Goal: Transaction & Acquisition: Purchase product/service

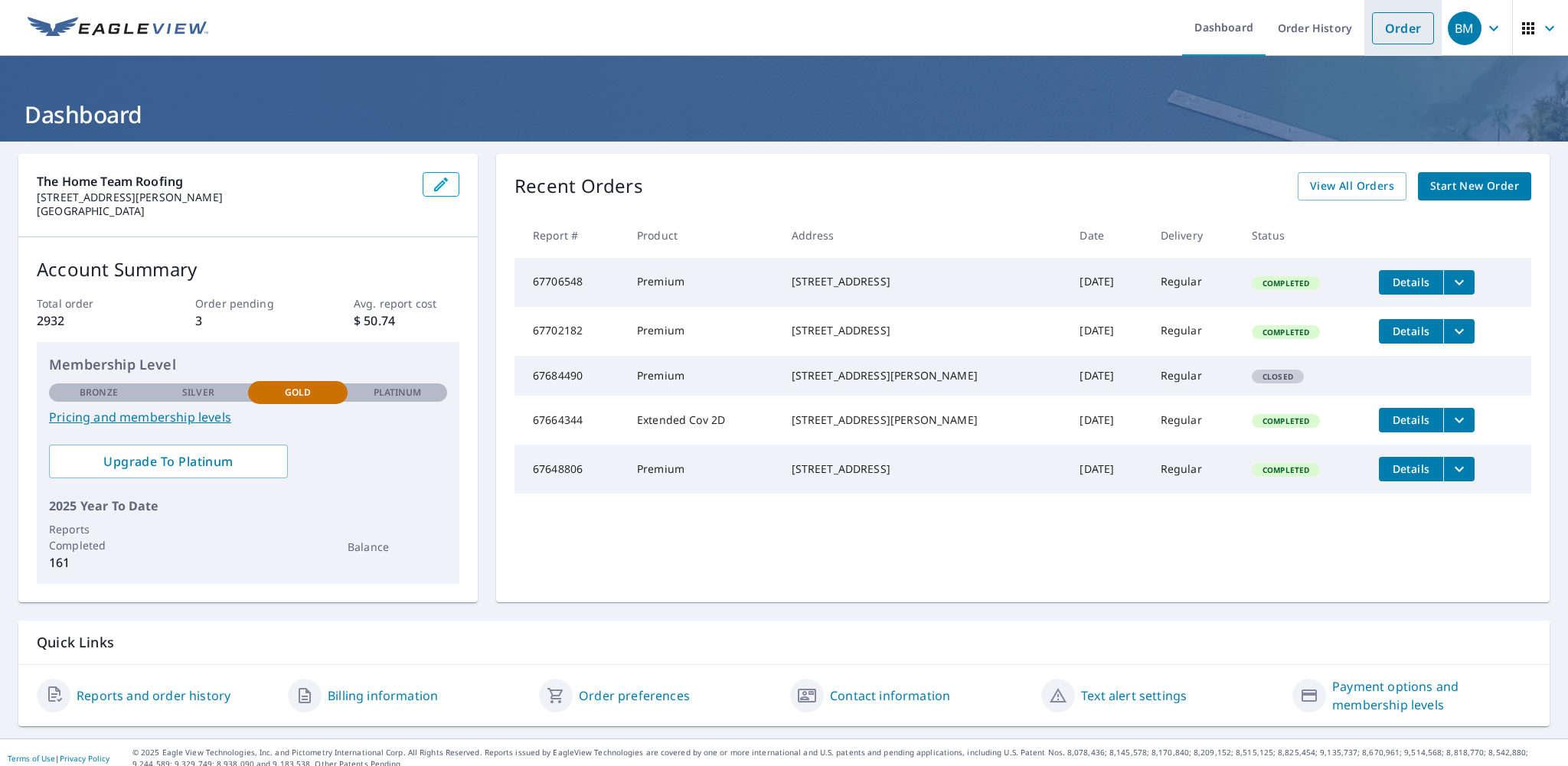
click at [1372, 40] on link "Order" at bounding box center [1402, 28] width 62 height 32
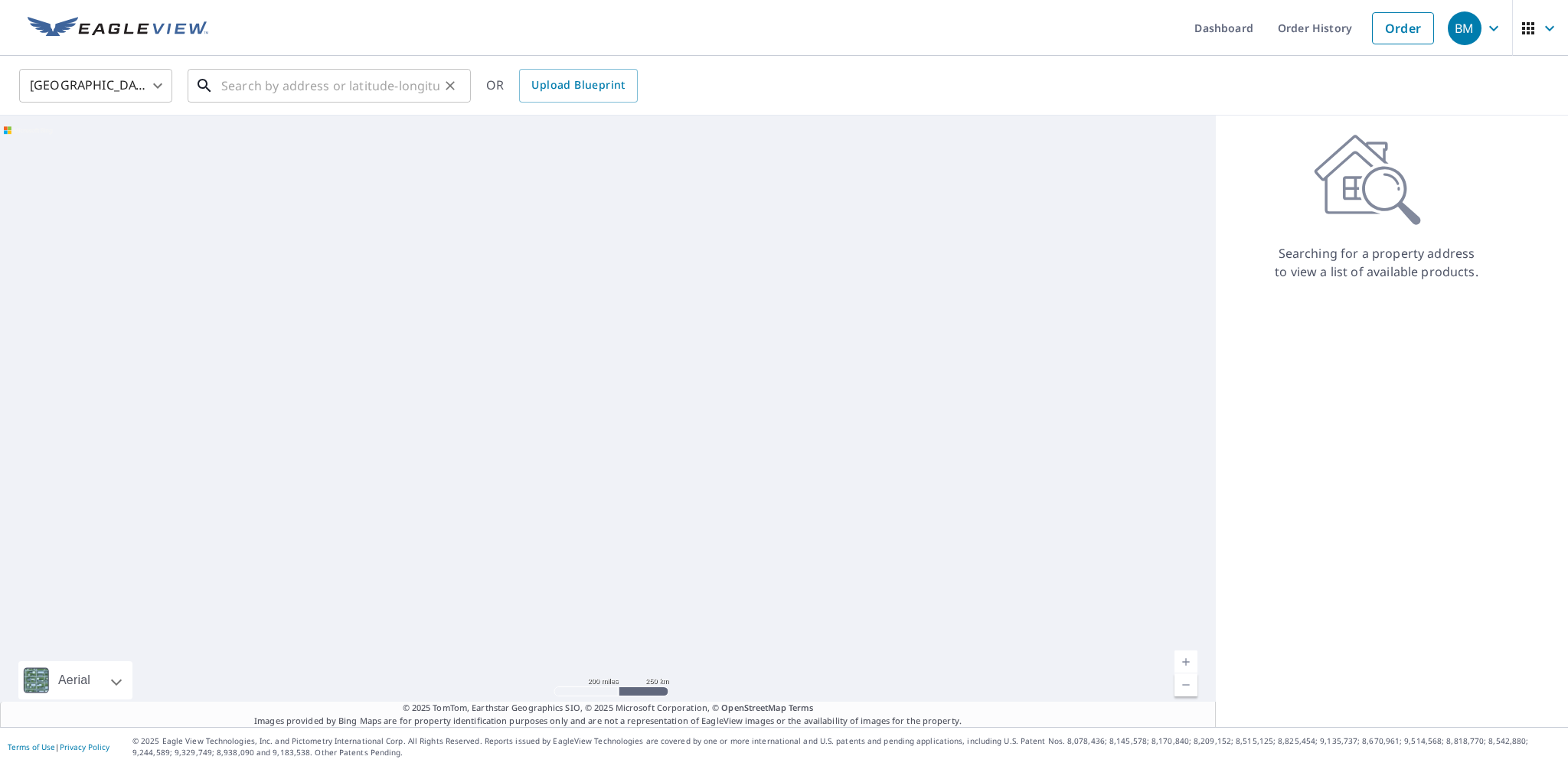
click at [430, 90] on input "text" at bounding box center [330, 85] width 218 height 43
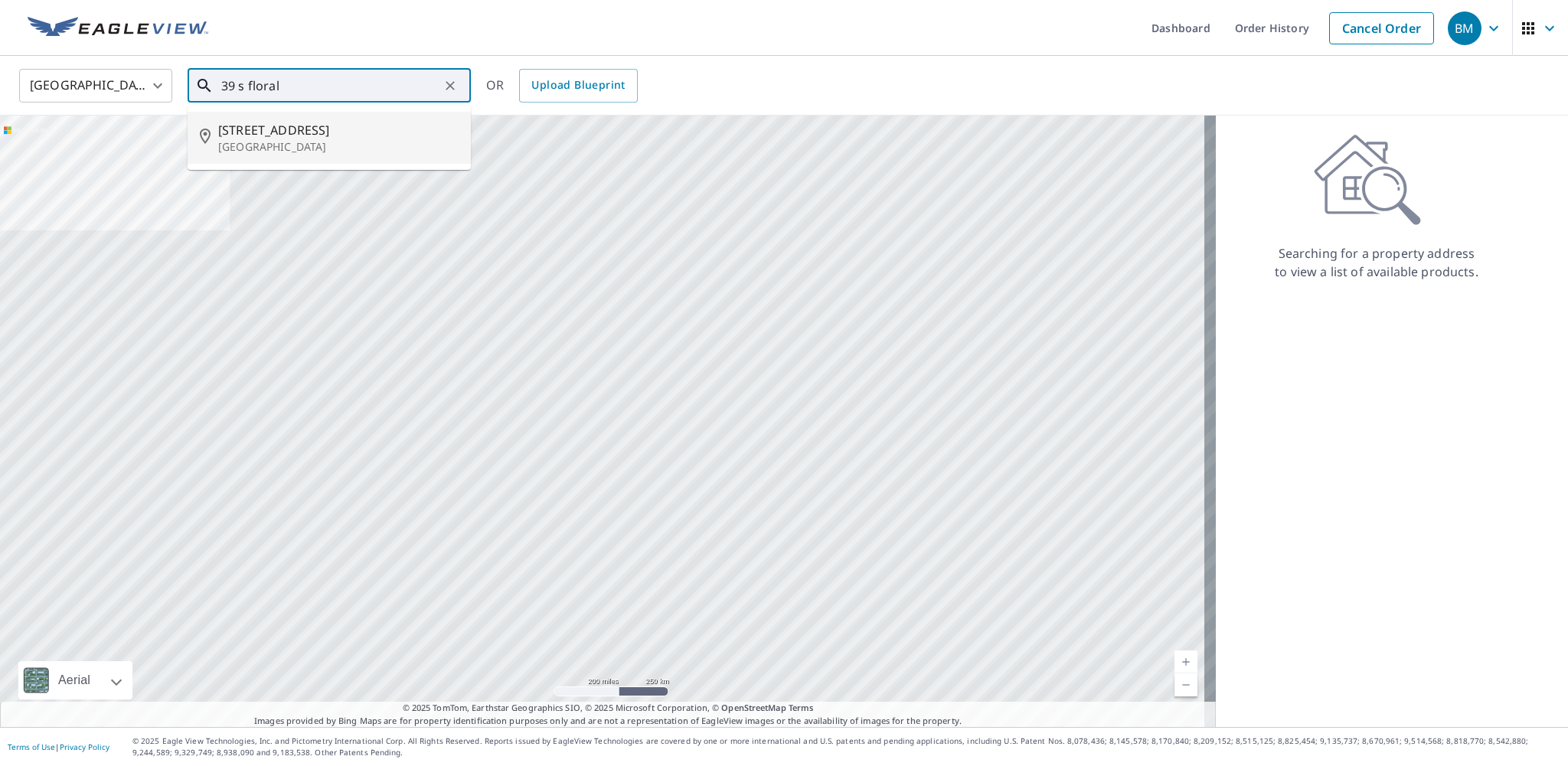
drag, startPoint x: 333, startPoint y: 129, endPoint x: 318, endPoint y: 136, distance: 16.6
click at [330, 131] on span "[STREET_ADDRESS]" at bounding box center [339, 130] width 240 height 19
type input "[STREET_ADDRESS]"
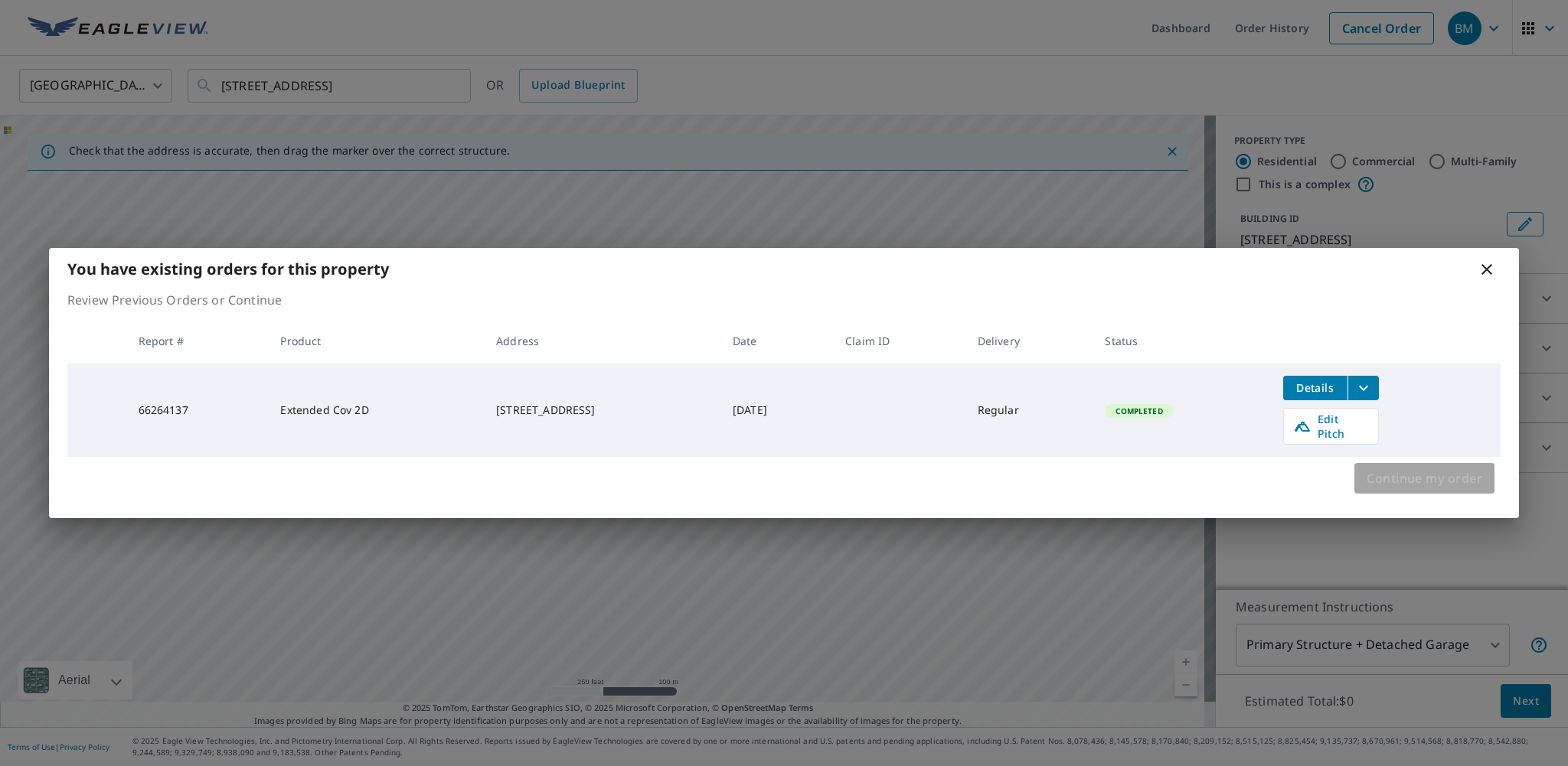
click at [1442, 470] on span "Continue my order" at bounding box center [1424, 477] width 116 height 21
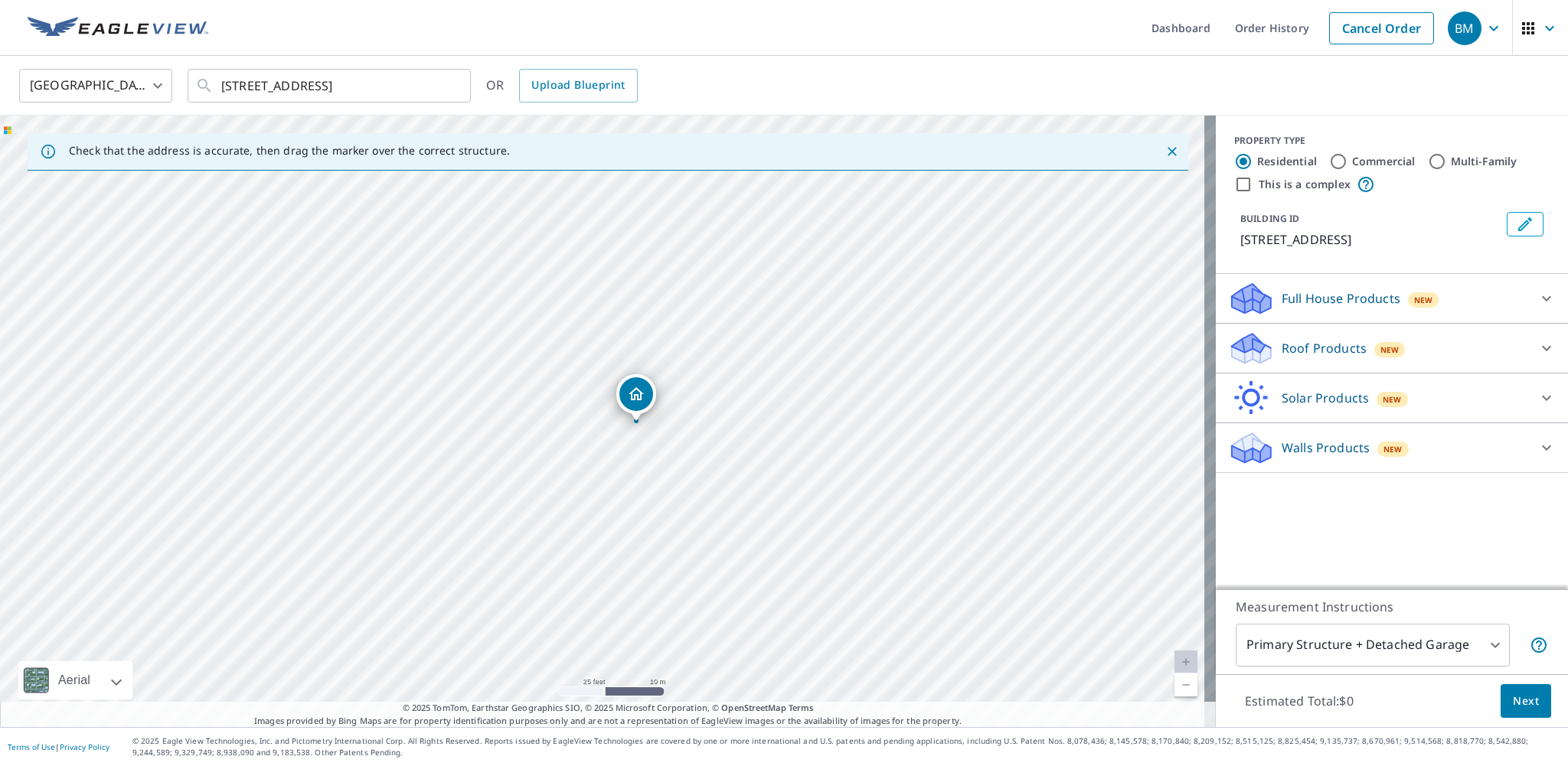
drag, startPoint x: 1333, startPoint y: 299, endPoint x: 1330, endPoint y: 337, distance: 38.1
click at [1333, 300] on p "Full House Products" at bounding box center [1341, 299] width 119 height 19
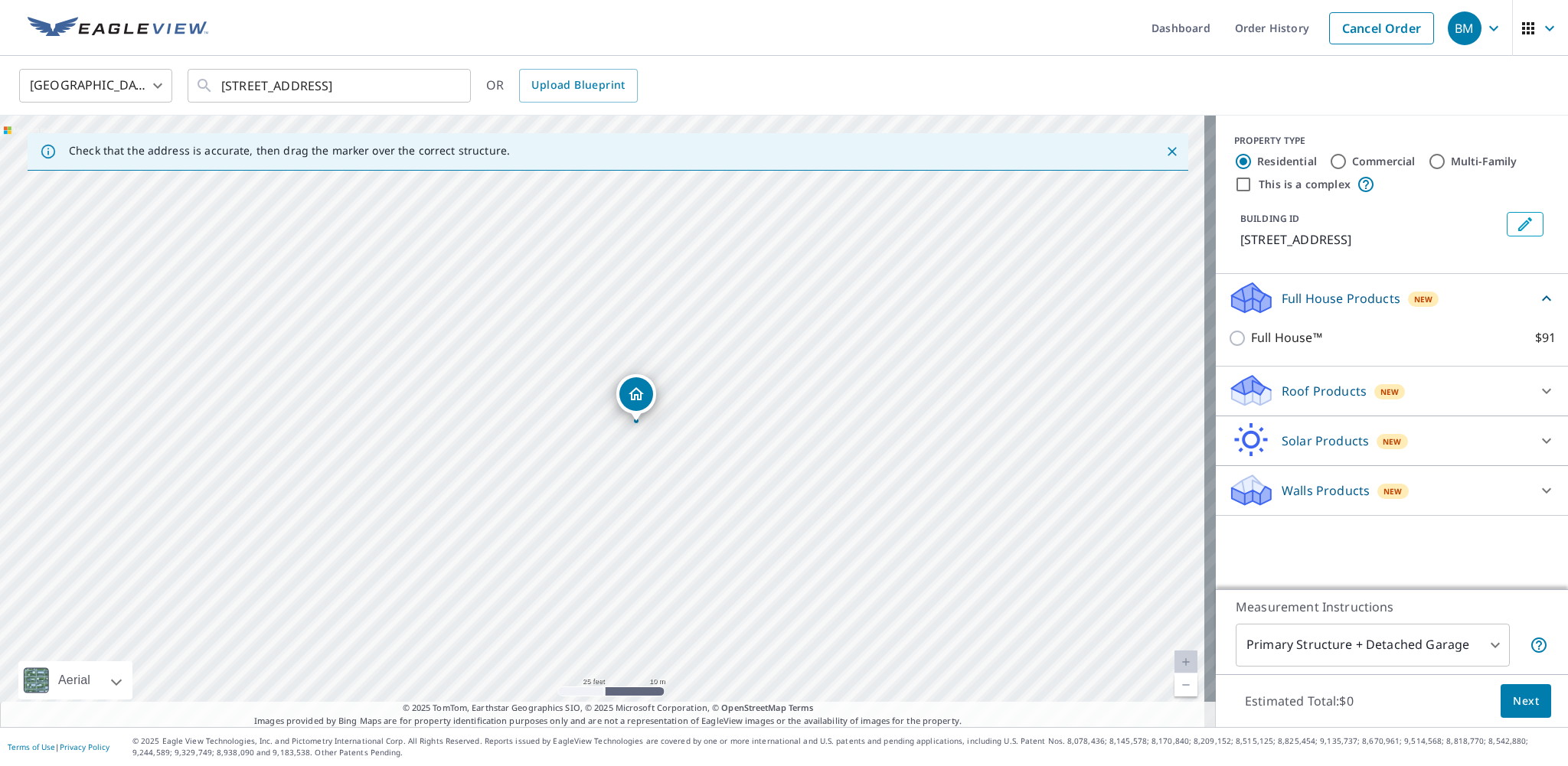
drag, startPoint x: 1274, startPoint y: 389, endPoint x: 1281, endPoint y: 419, distance: 30.8
click at [1282, 390] on p "Roof Products" at bounding box center [1324, 391] width 85 height 19
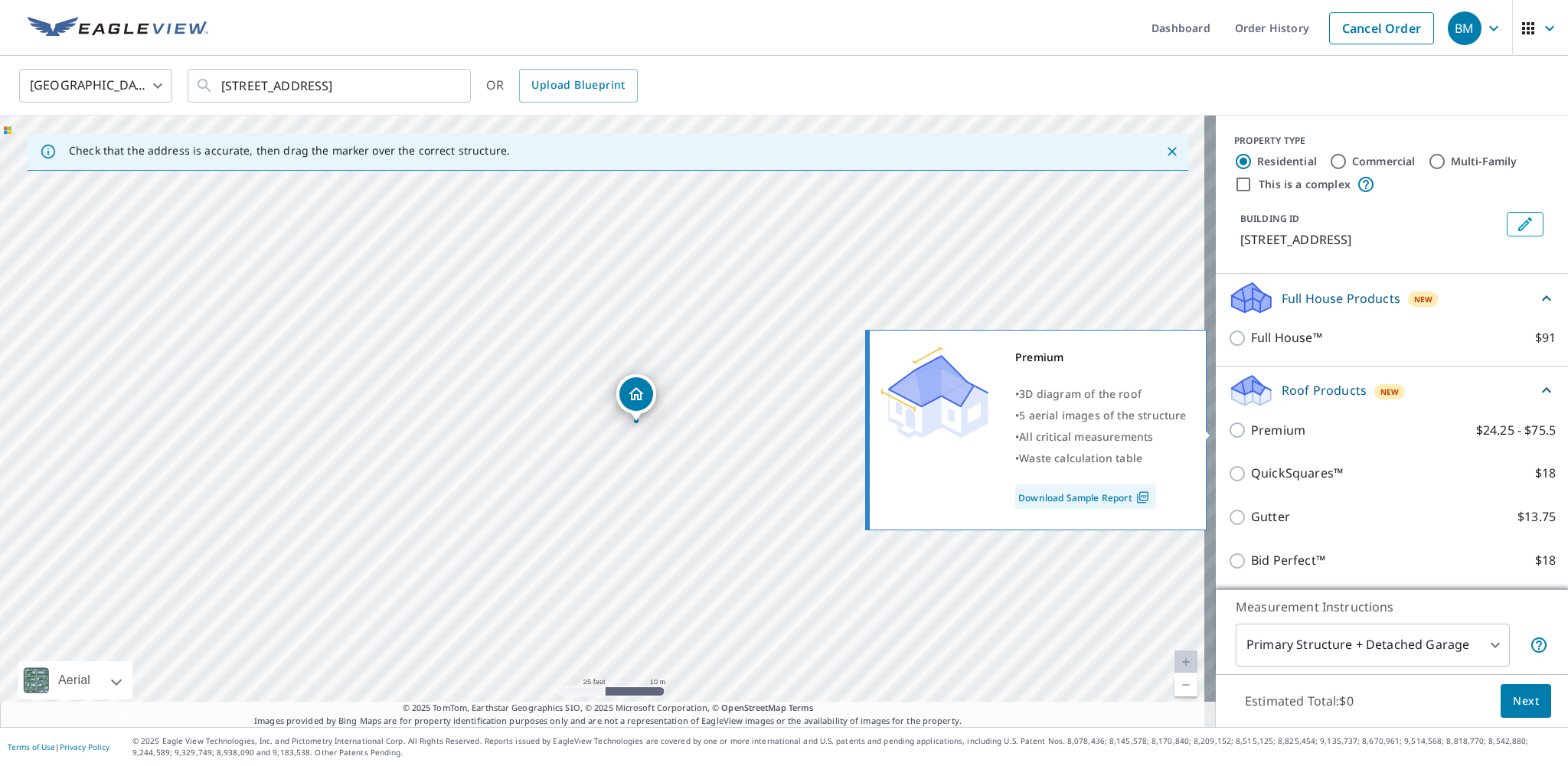
click at [1251, 427] on p "Premium" at bounding box center [1278, 430] width 54 height 19
click at [1242, 427] on input "Premium $24.25 - $75.5" at bounding box center [1239, 430] width 23 height 19
checkbox input "true"
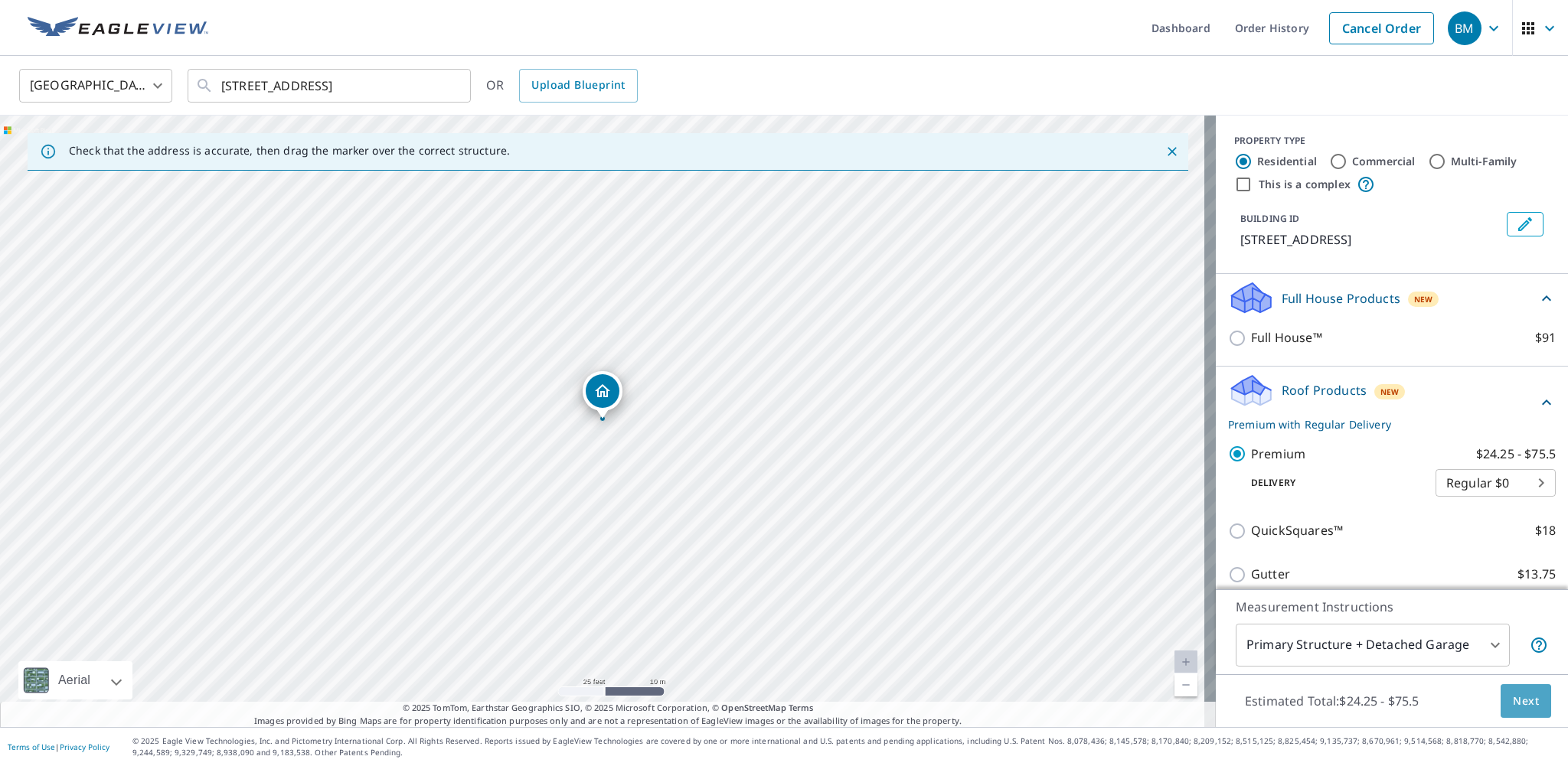
click at [1513, 703] on span "Next" at bounding box center [1526, 701] width 26 height 19
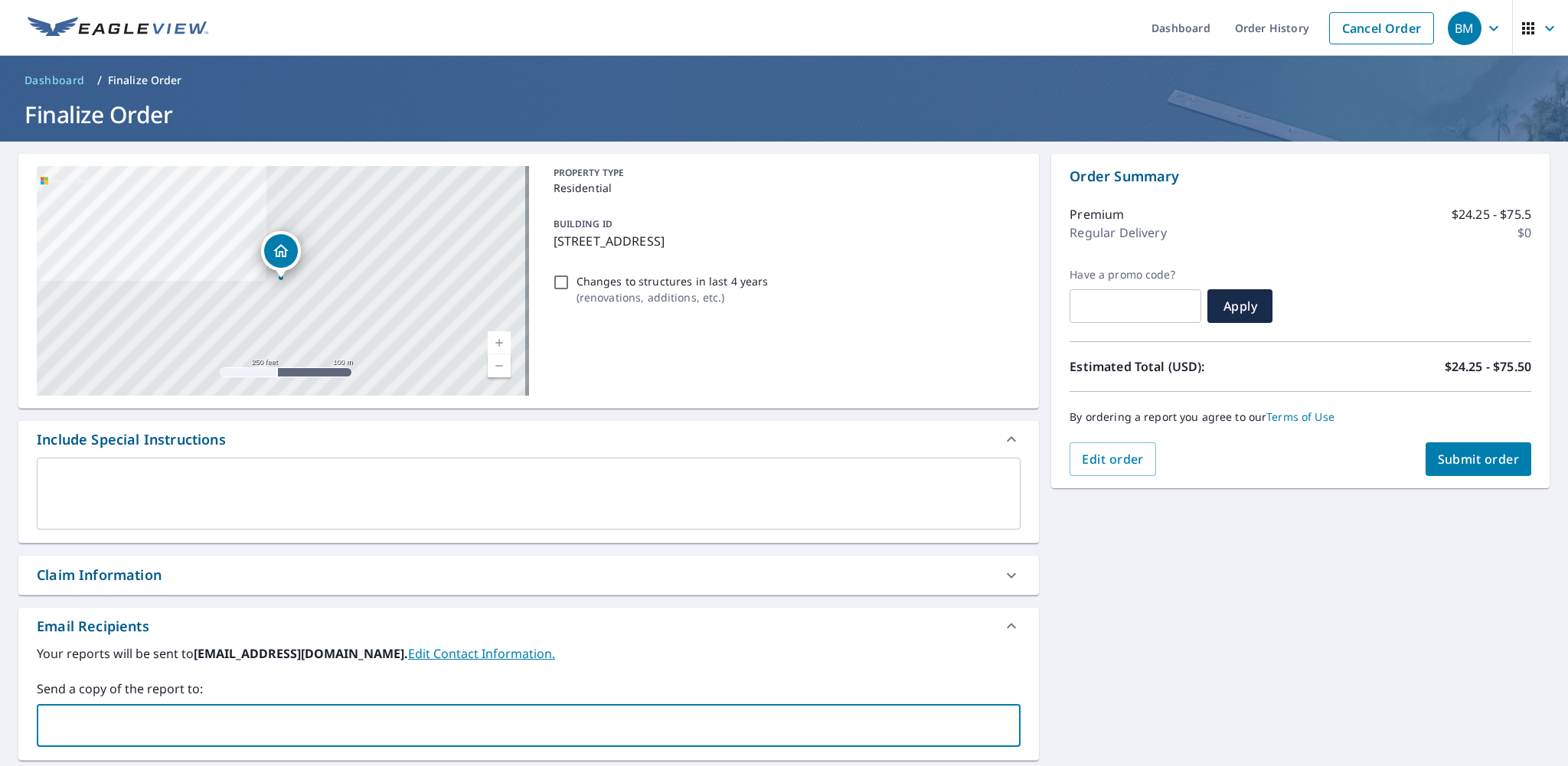
click at [107, 714] on input "text" at bounding box center [517, 725] width 947 height 29
paste input "[EMAIL_ADDRESS][DOMAIN_NAME]"
type input "[EMAIL_ADDRESS][DOMAIN_NAME]"
click at [1462, 464] on span "Submit order" at bounding box center [1478, 460] width 82 height 17
checkbox input "true"
